Goal: Ask a question

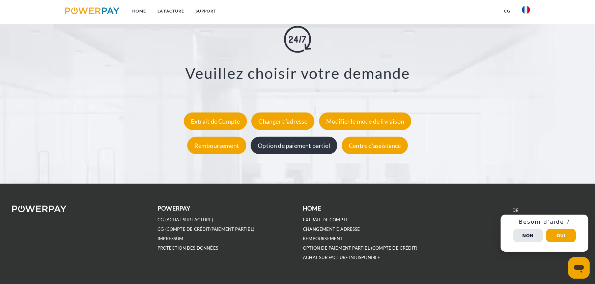
scroll to position [1326, 0]
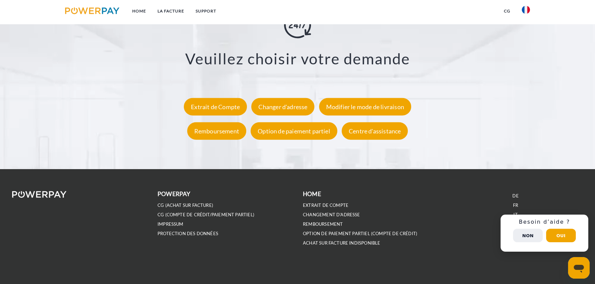
click at [527, 233] on button "Non" at bounding box center [528, 235] width 30 height 13
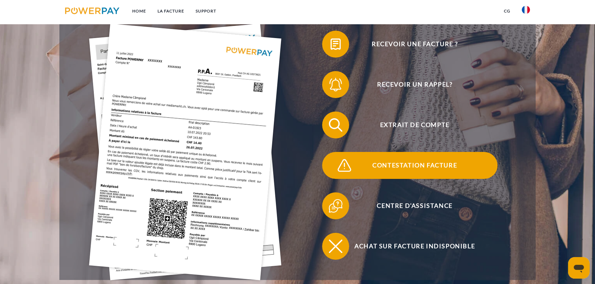
scroll to position [180, 0]
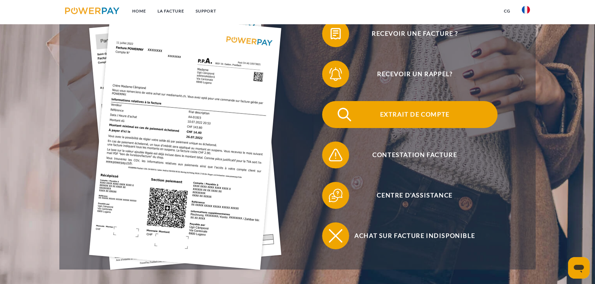
click at [417, 104] on span "Extrait de compte" at bounding box center [414, 114] width 165 height 27
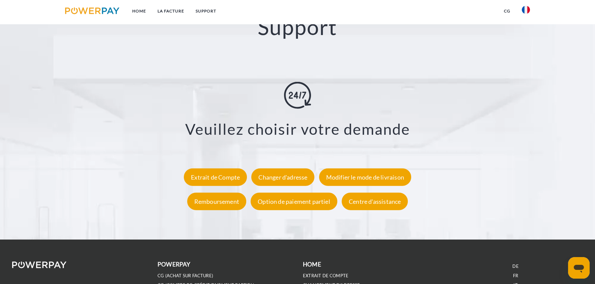
scroll to position [1260, 0]
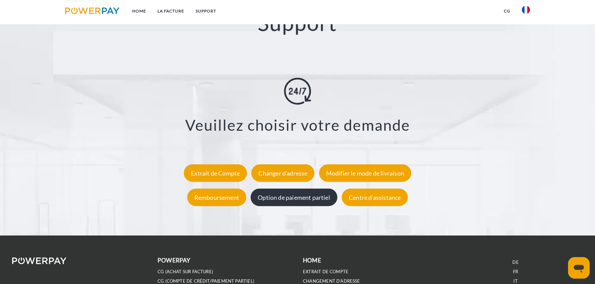
click at [323, 198] on div "Option de paiement partiel" at bounding box center [294, 198] width 87 height 18
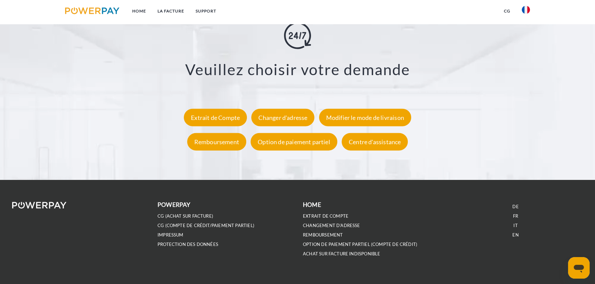
scroll to position [1326, 0]
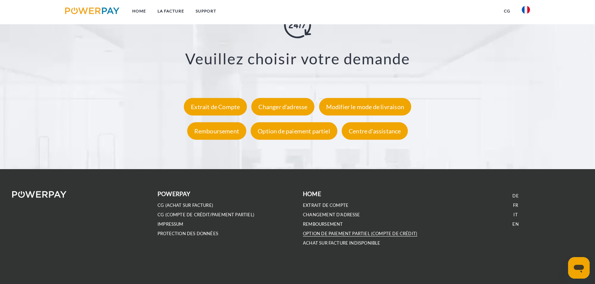
click at [391, 233] on link "OPTION DE PAIEMENT PARTIEL (Compte de crédit)" at bounding box center [360, 234] width 114 height 6
click at [579, 264] on icon "Ouvrir la fenêtre de messagerie" at bounding box center [579, 268] width 12 height 12
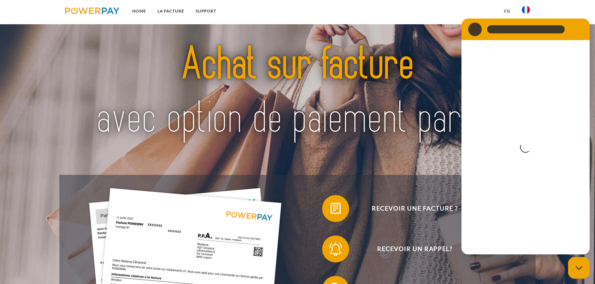
scroll to position [0, 0]
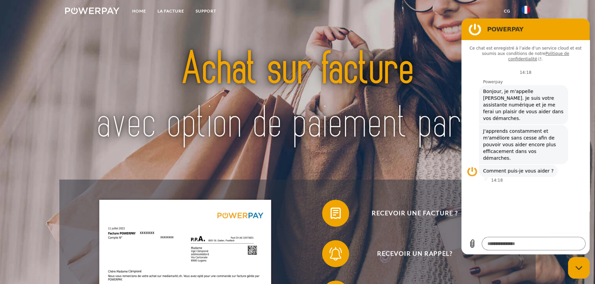
type textarea "*"
paste textarea "**********"
type textarea "**********"
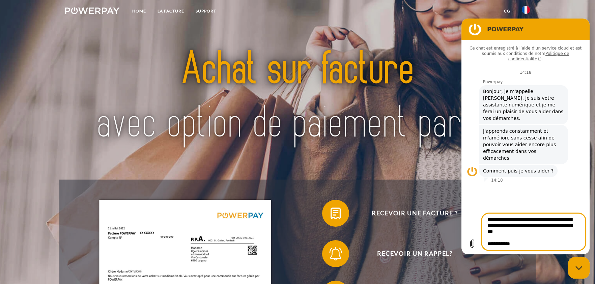
type textarea "*"
type textarea "**********"
type textarea "*"
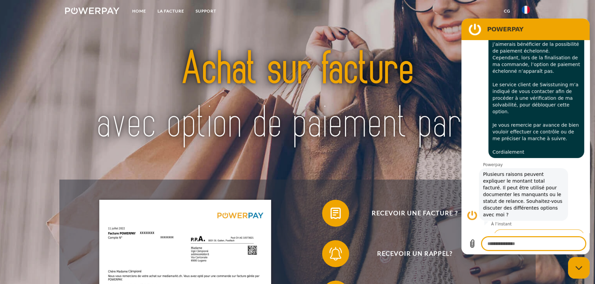
scroll to position [170, 0]
click at [522, 252] on button "Non, ces informations ne sont pas suffisantes" at bounding box center [532, 262] width 106 height 20
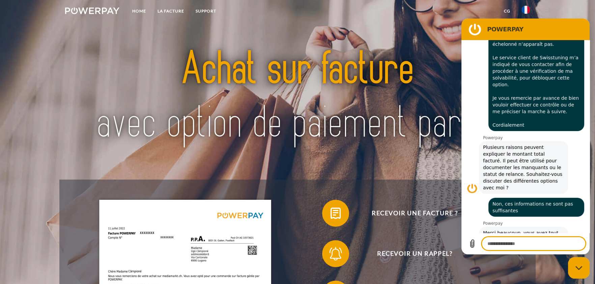
scroll to position [198, 0]
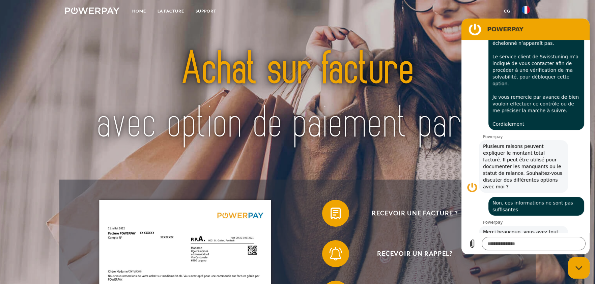
click at [576, 270] on div "Fermer la fenêtre de messagerie" at bounding box center [579, 268] width 20 height 20
type textarea "*"
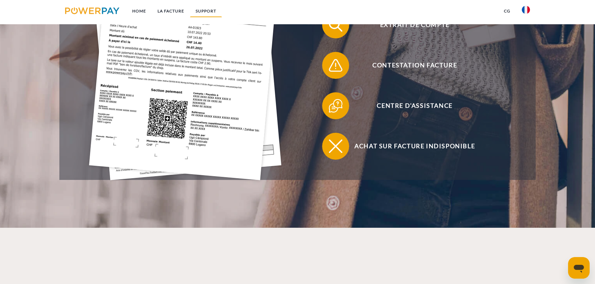
click at [203, 16] on link "Support" at bounding box center [206, 11] width 32 height 12
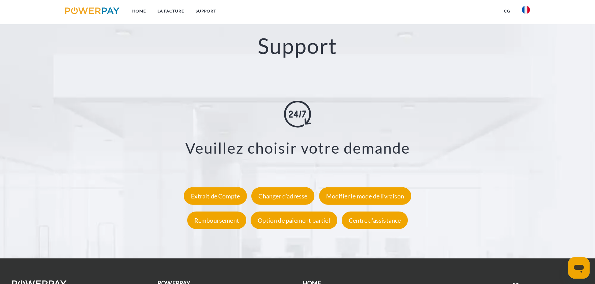
scroll to position [1326, 0]
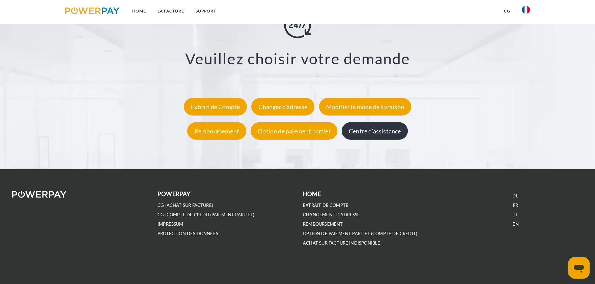
click at [383, 132] on div "Centre d'assistance" at bounding box center [375, 131] width 66 height 18
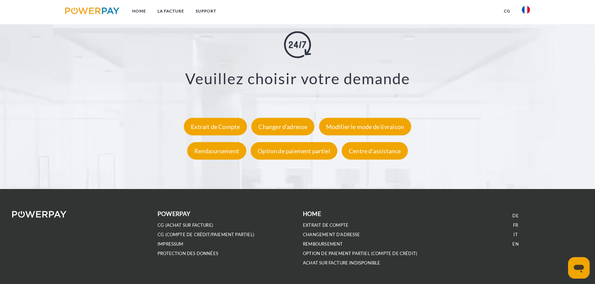
scroll to position [1326, 0]
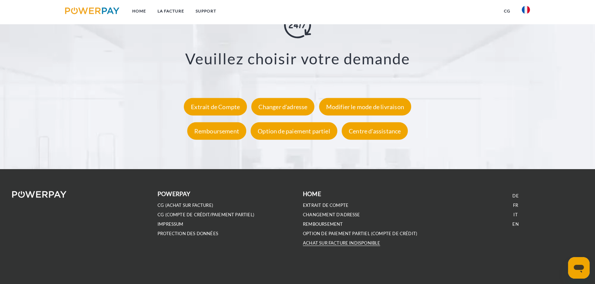
click at [345, 242] on link "ACHAT SUR FACTURE INDISPONIBLE" at bounding box center [341, 244] width 77 height 6
